Goal: Check status: Check status

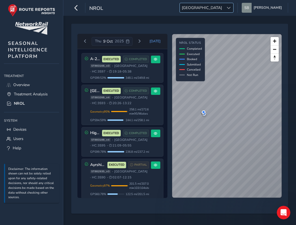
click at [219, 6] on span "[GEOGRAPHIC_DATA]" at bounding box center [202, 7] width 44 height 9
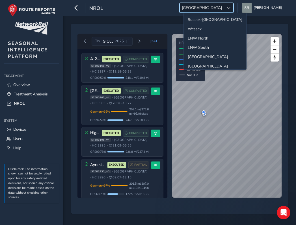
scroll to position [20, 0]
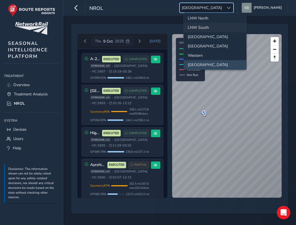
click at [211, 29] on li "LNW South" at bounding box center [215, 27] width 62 height 9
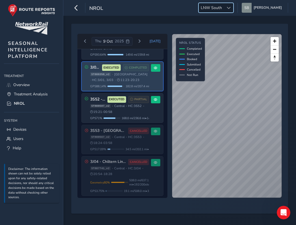
scroll to position [148, 0]
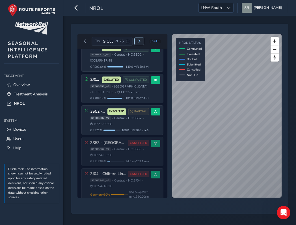
click at [142, 41] on button "Next day" at bounding box center [138, 41] width 9 height 7
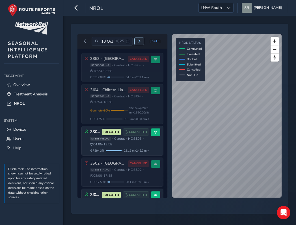
click at [139, 42] on span "Next day" at bounding box center [139, 41] width 3 height 3
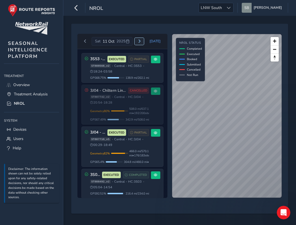
click at [140, 42] on span "Next day" at bounding box center [139, 41] width 3 height 3
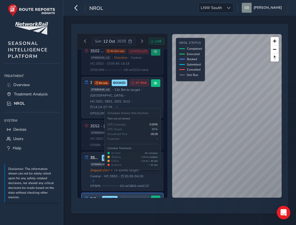
scroll to position [47, 0]
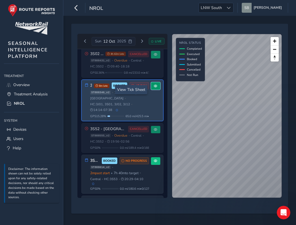
click at [154, 88] on span at bounding box center [155, 85] width 3 height 3
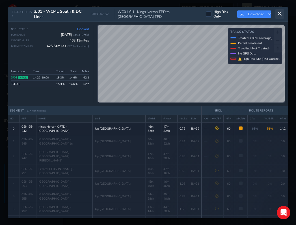
click at [277, 13] on icon at bounding box center [279, 13] width 5 height 5
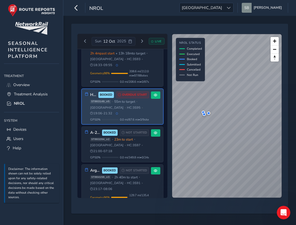
scroll to position [141, 0]
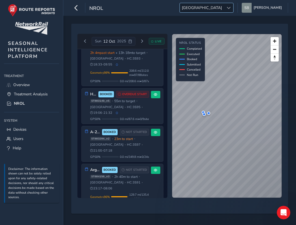
click at [232, 6] on div at bounding box center [228, 7] width 9 height 9
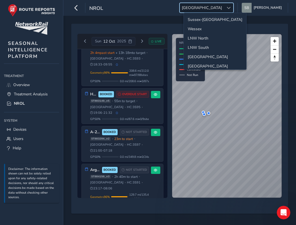
scroll to position [20, 0]
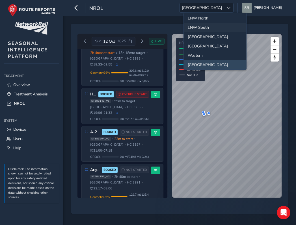
click at [208, 28] on li "LNW South" at bounding box center [215, 27] width 62 height 9
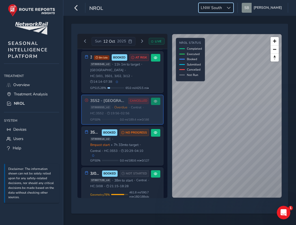
scroll to position [47, 0]
